Goal: Find specific page/section: Find specific page/section

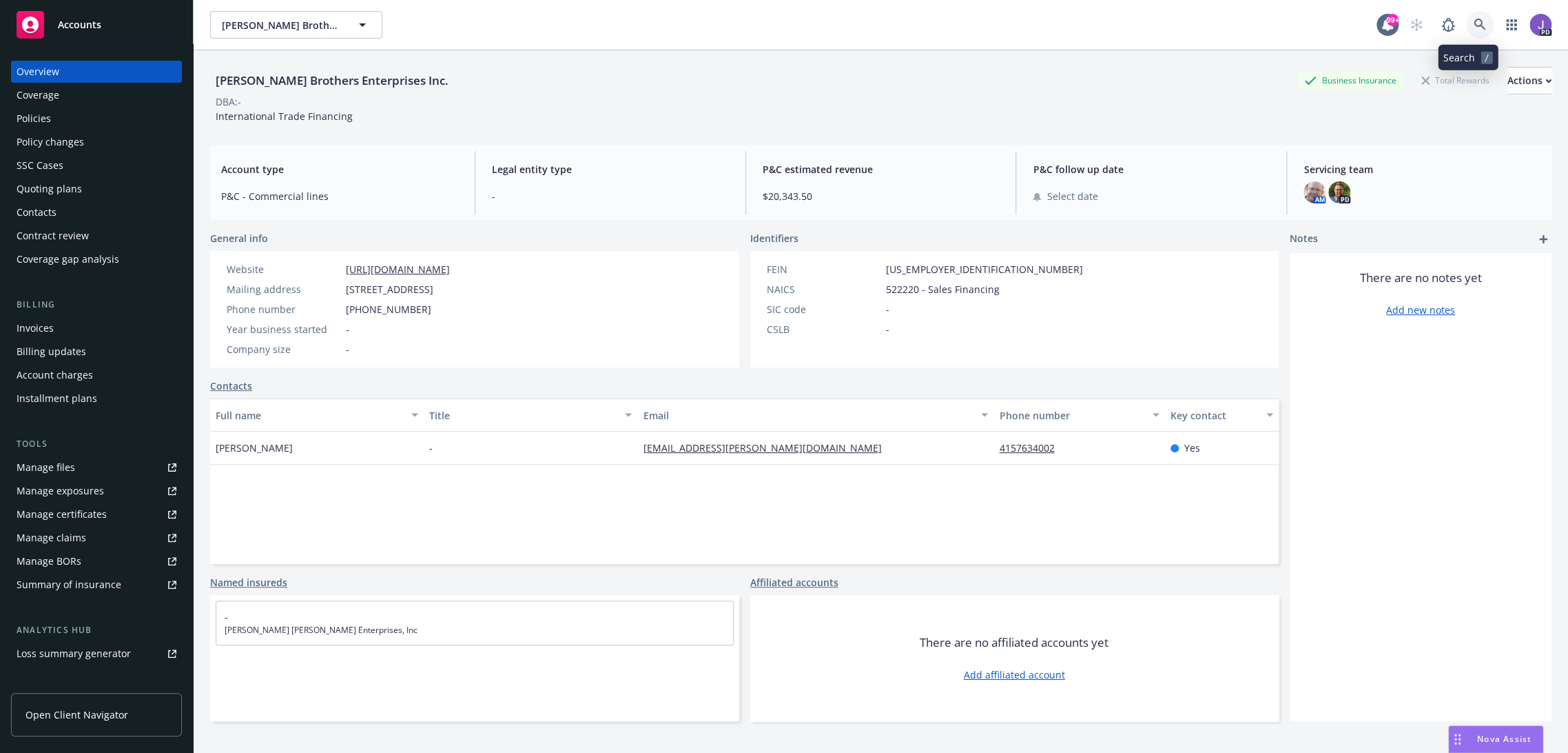
click at [1474, 22] on icon at bounding box center [1480, 24] width 12 height 13
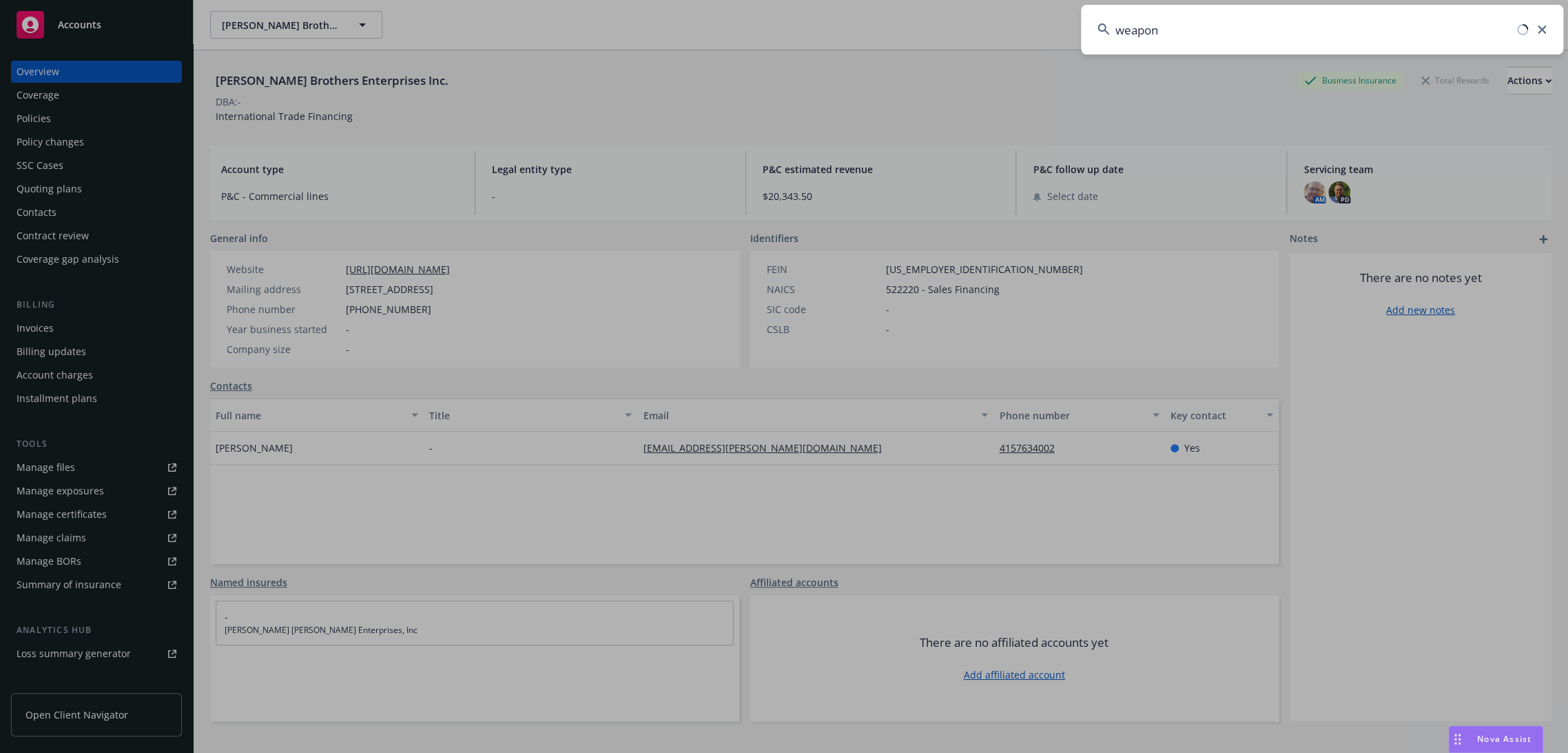
type input "weapons"
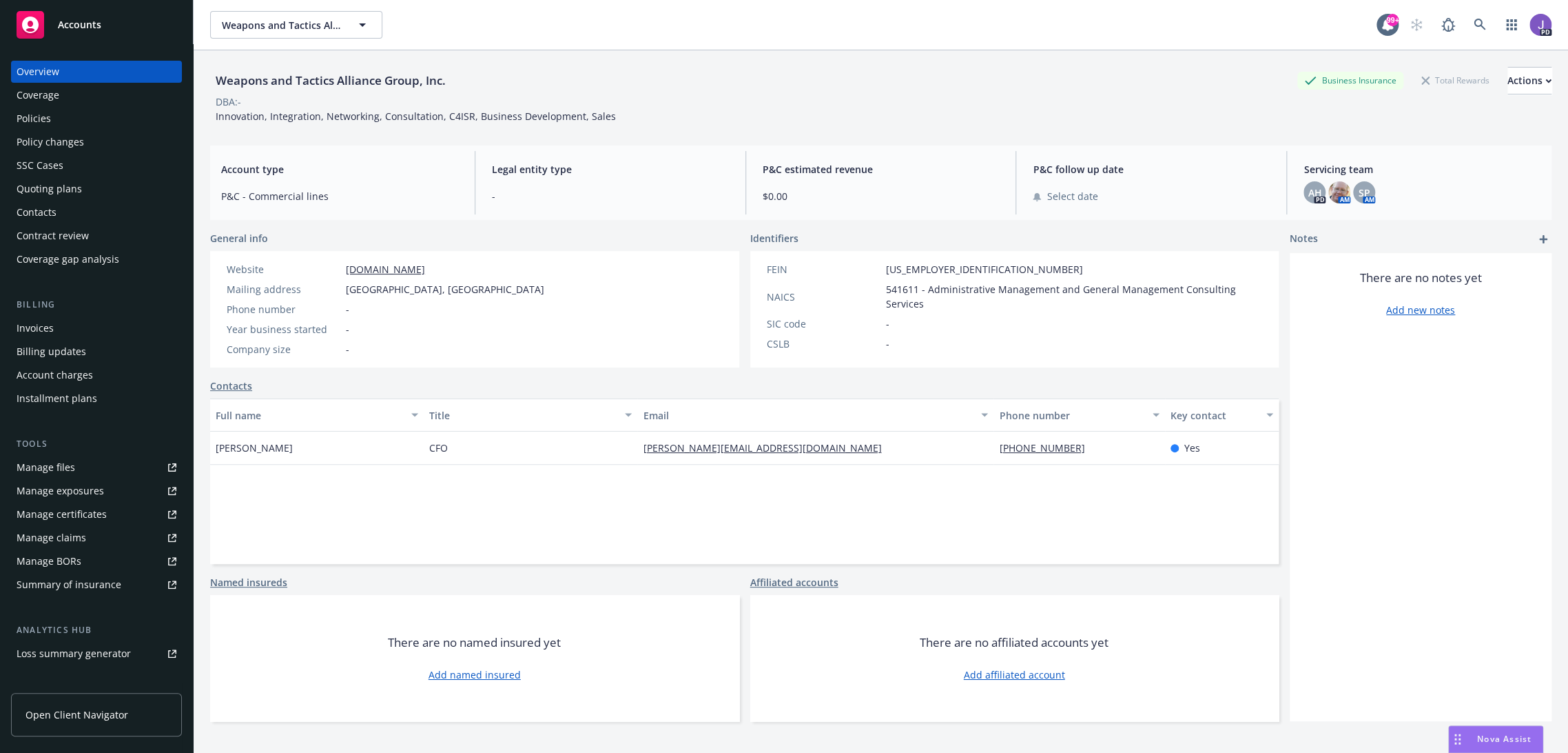
click at [38, 121] on div "Policies" at bounding box center [33, 118] width 35 height 22
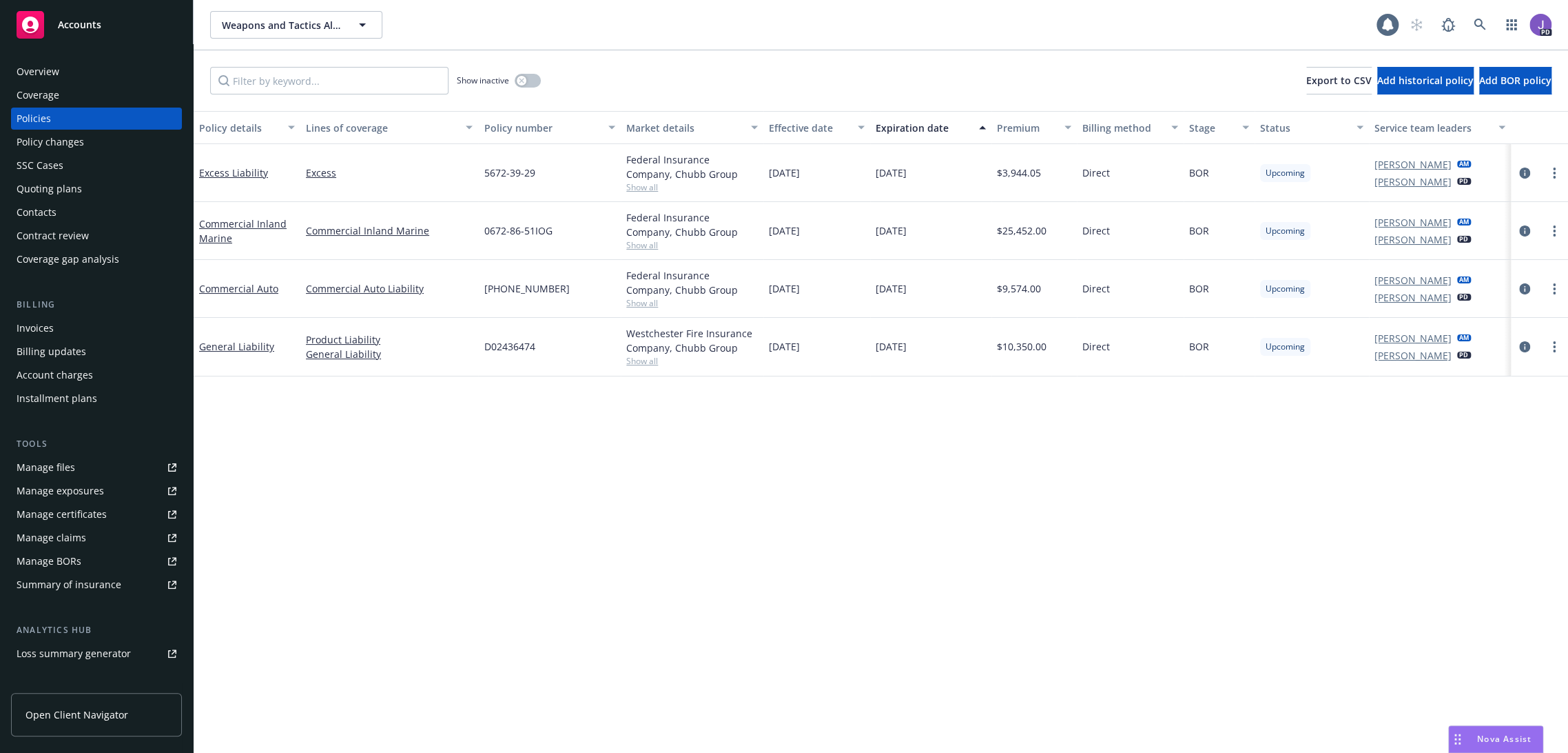
click at [69, 80] on div "Overview" at bounding box center [96, 71] width 160 height 22
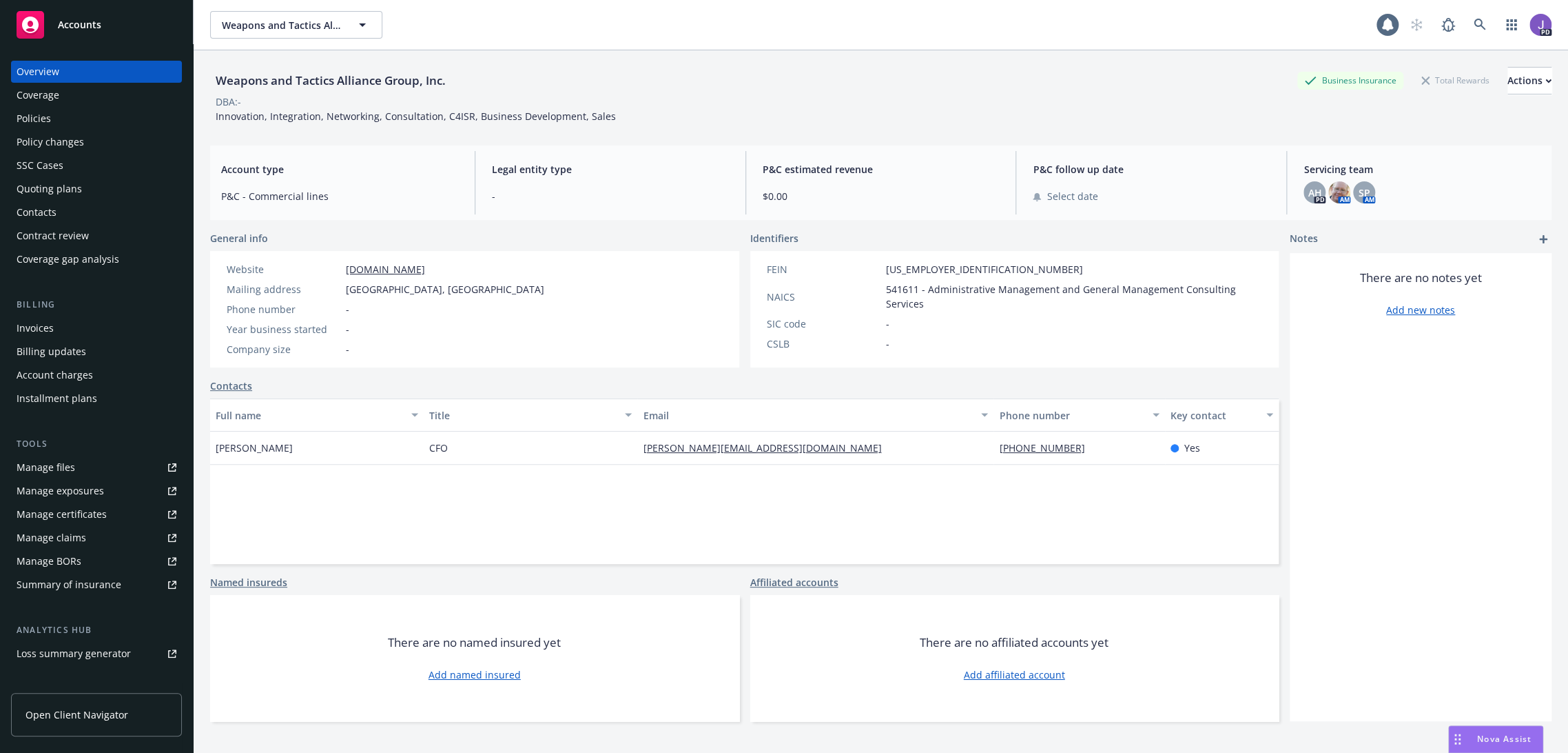
click at [447, 535] on div "Full name Title Email Phone number Key contact [PERSON_NAME] CFO [PERSON_NAME][…" at bounding box center [745, 481] width 1069 height 165
